Goal: Task Accomplishment & Management: Use online tool/utility

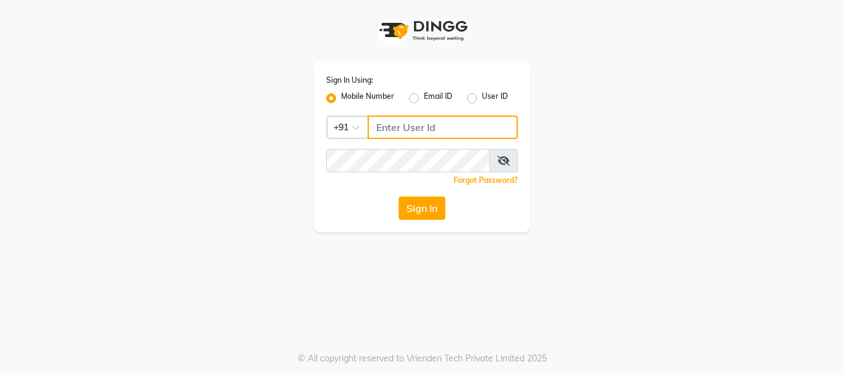
type input "8310049316"
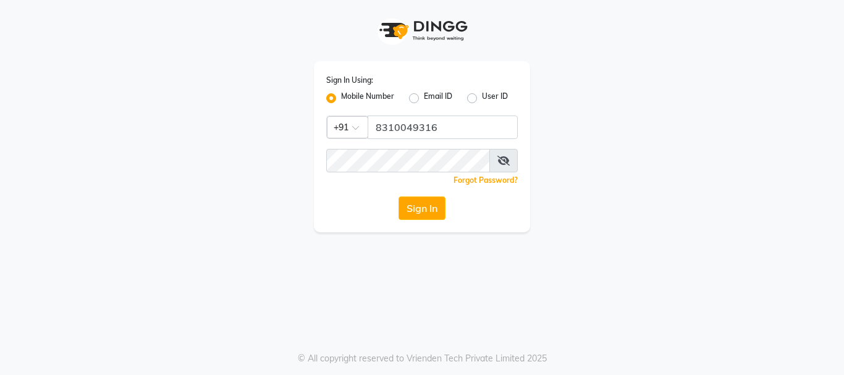
click at [422, 201] on button "Sign In" at bounding box center [421, 207] width 47 height 23
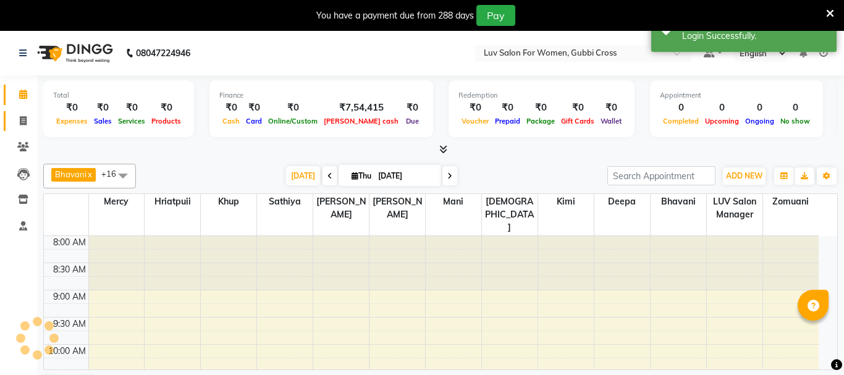
click at [17, 125] on span at bounding box center [23, 121] width 22 height 14
select select "service"
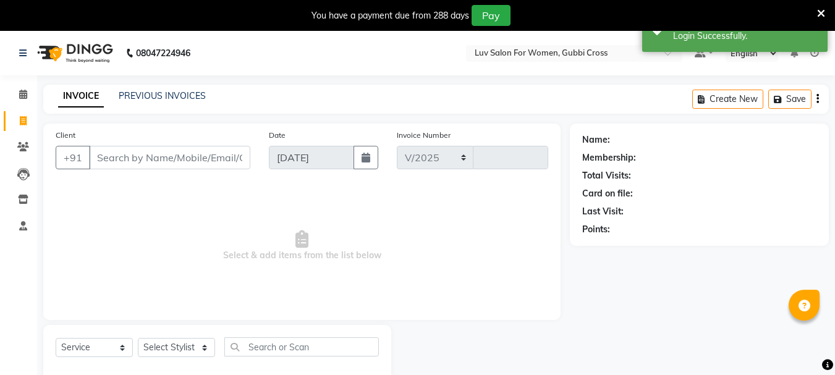
select select "7221"
type input "2440"
